Goal: Entertainment & Leisure: Browse casually

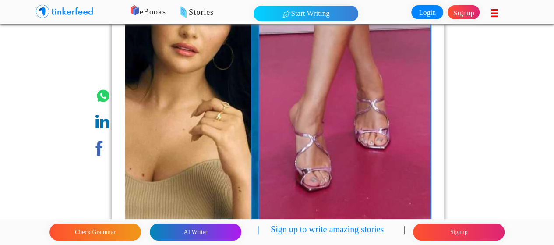
scroll to position [526, 0]
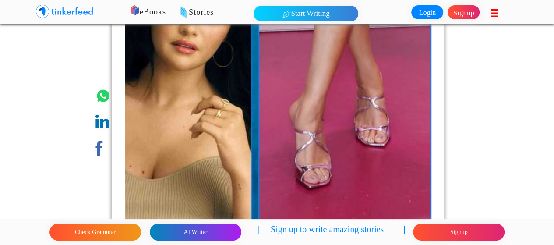
click at [333, 123] on img at bounding box center [278, 72] width 307 height 307
click at [311, 118] on img at bounding box center [278, 72] width 307 height 307
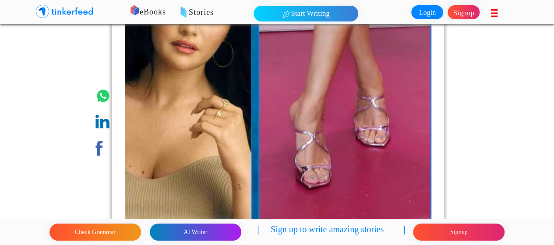
click at [368, 113] on img at bounding box center [278, 72] width 307 height 307
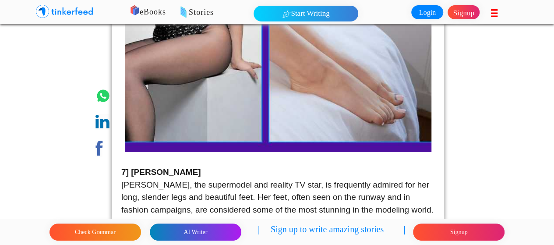
scroll to position [1358, 0]
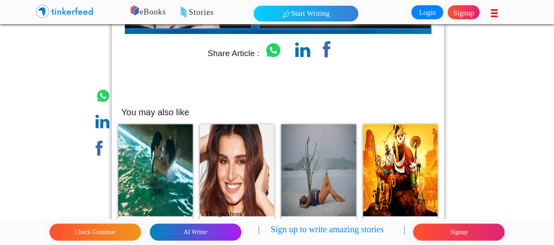
scroll to position [4166, 0]
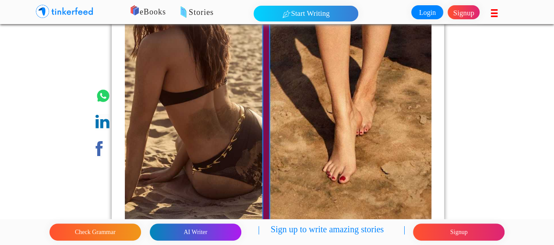
scroll to position [526, 0]
click at [342, 118] on img at bounding box center [278, 78] width 307 height 307
